Goal: Find specific page/section: Find specific page/section

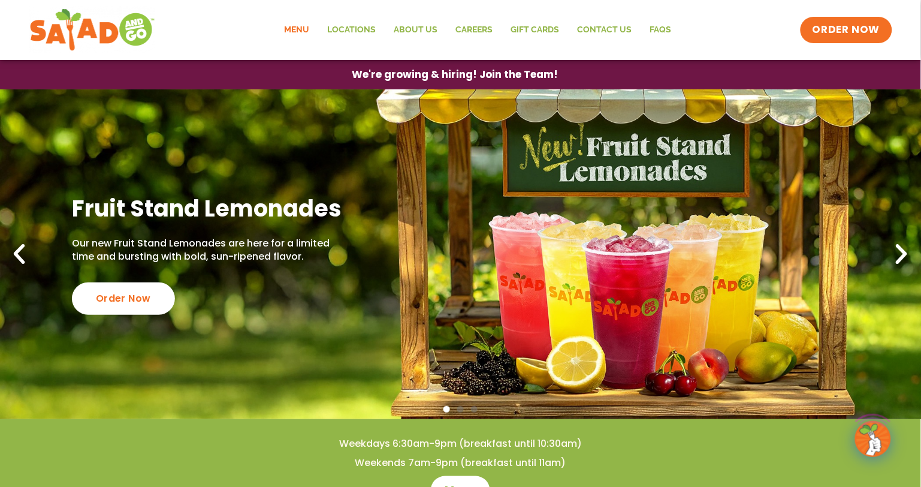
click at [301, 28] on link "Menu" at bounding box center [297, 30] width 43 height 28
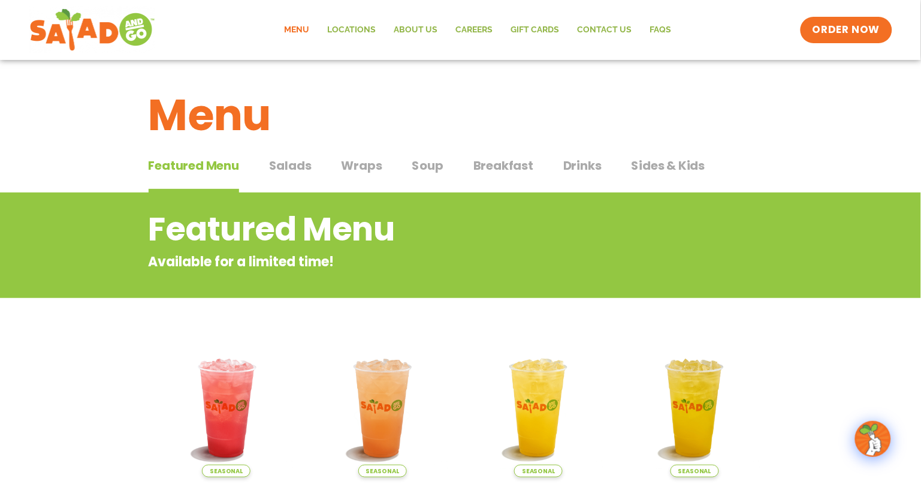
click at [418, 169] on span "Soup" at bounding box center [427, 165] width 31 height 18
